Goal: Task Accomplishment & Management: Manage account settings

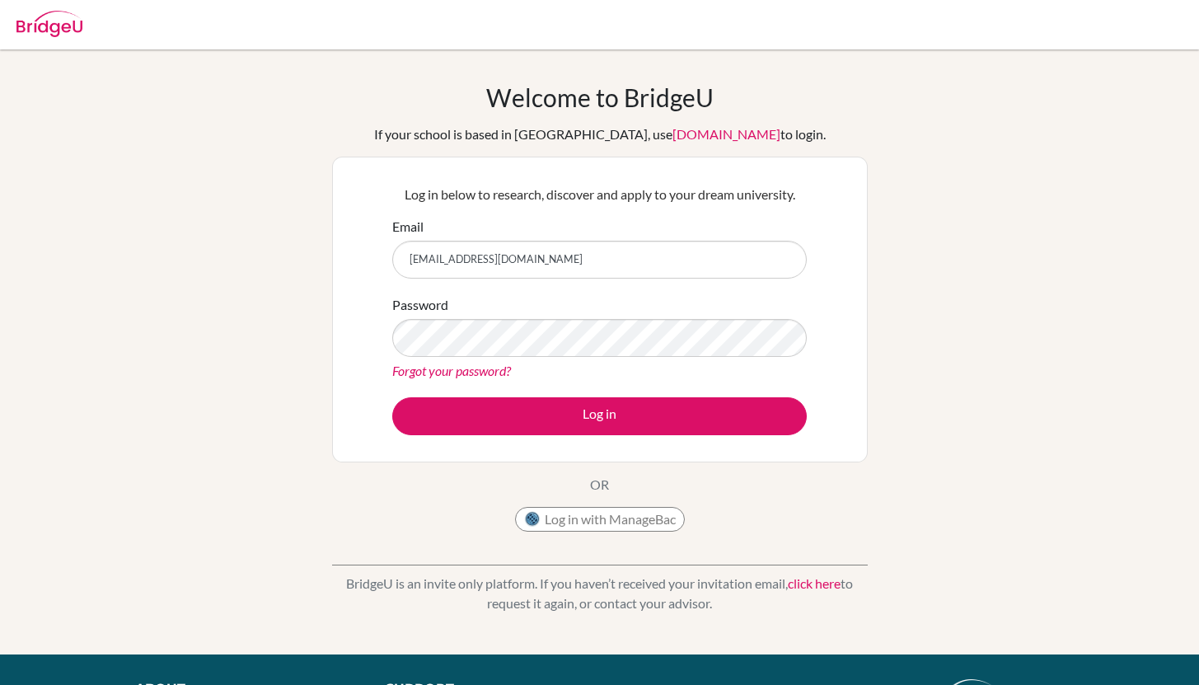
type input "[EMAIL_ADDRESS][DOMAIN_NAME]"
click at [392, 397] on button "Log in" at bounding box center [599, 416] width 415 height 38
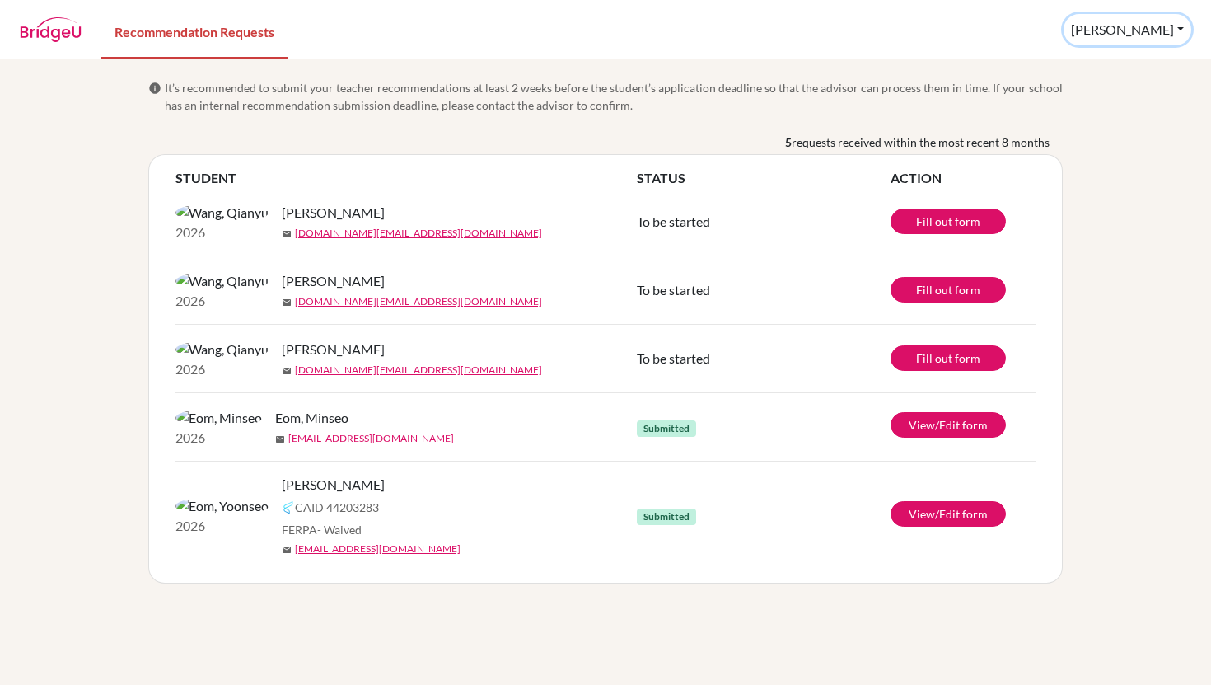
click at [1161, 26] on button "[PERSON_NAME]" at bounding box center [1128, 29] width 128 height 31
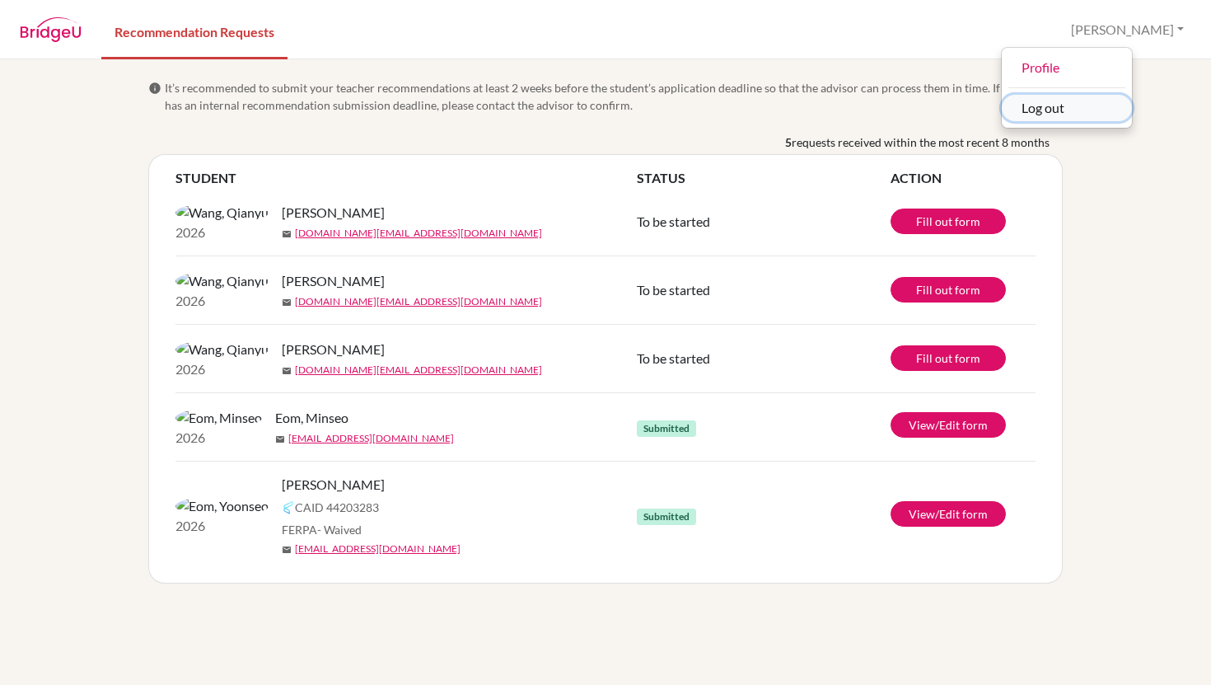
click at [1132, 103] on button "Log out" at bounding box center [1067, 108] width 130 height 26
